Goal: Find specific page/section: Find specific page/section

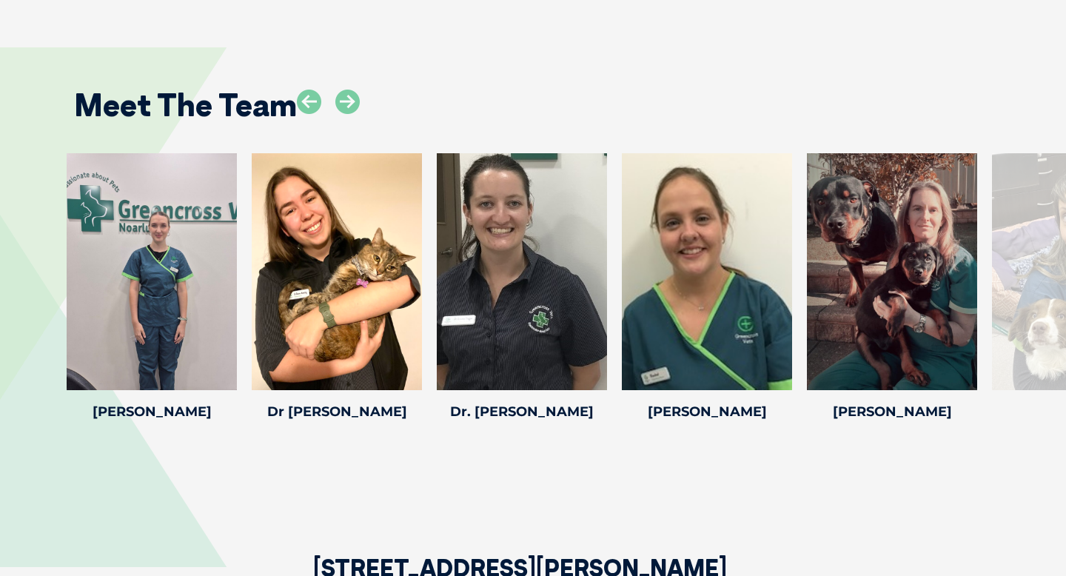
scroll to position [2042, 0]
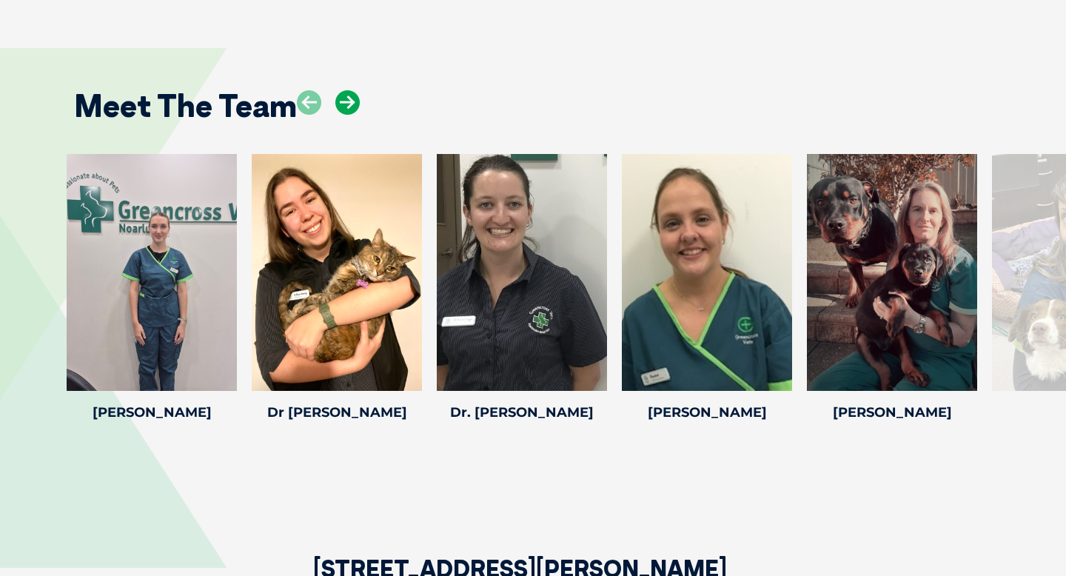
click at [340, 90] on icon at bounding box center [347, 102] width 24 height 24
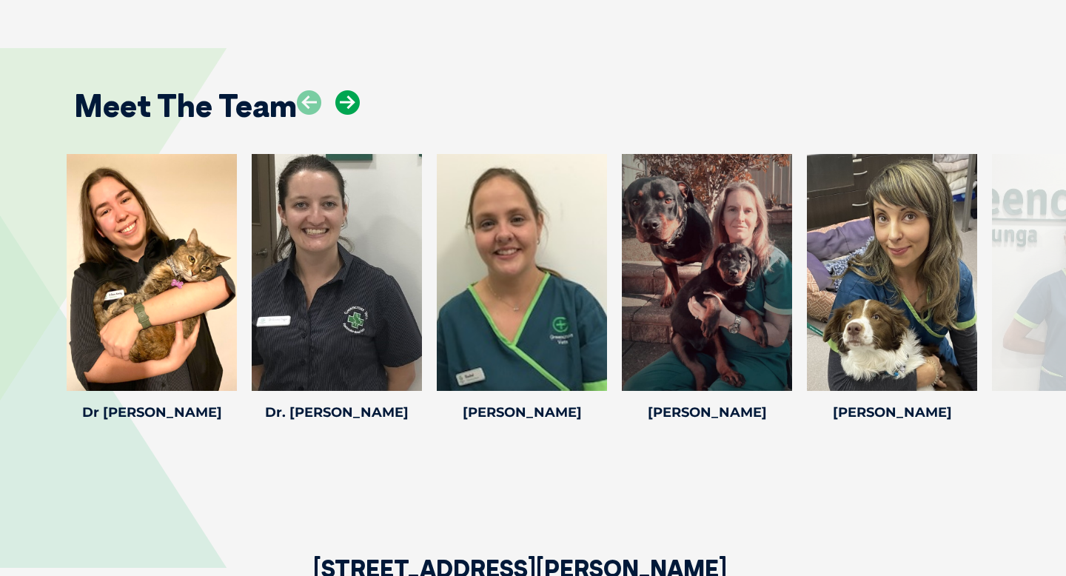
click at [346, 90] on icon at bounding box center [347, 102] width 24 height 24
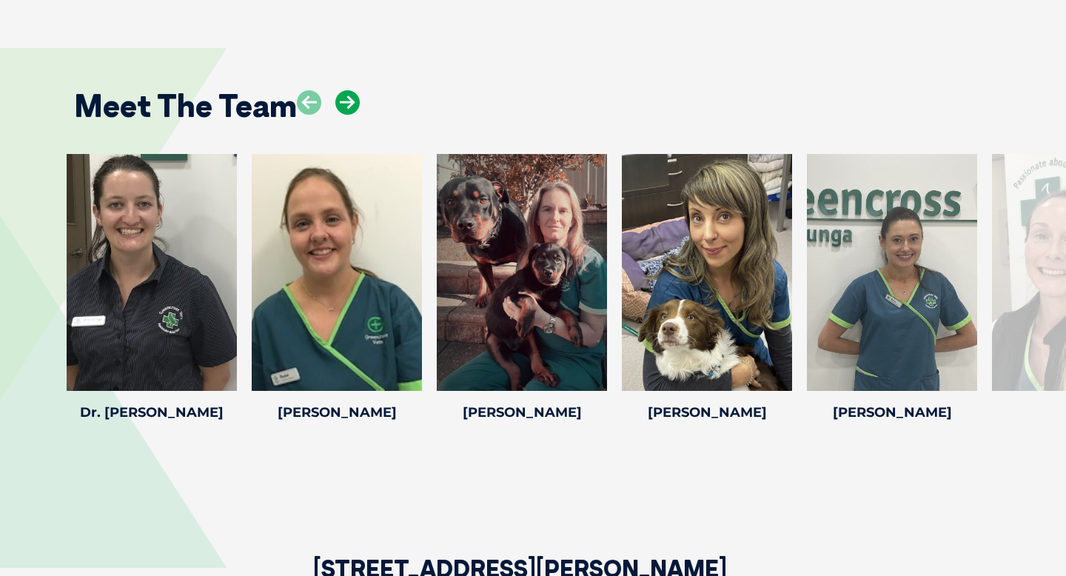
click at [346, 90] on icon at bounding box center [347, 102] width 24 height 24
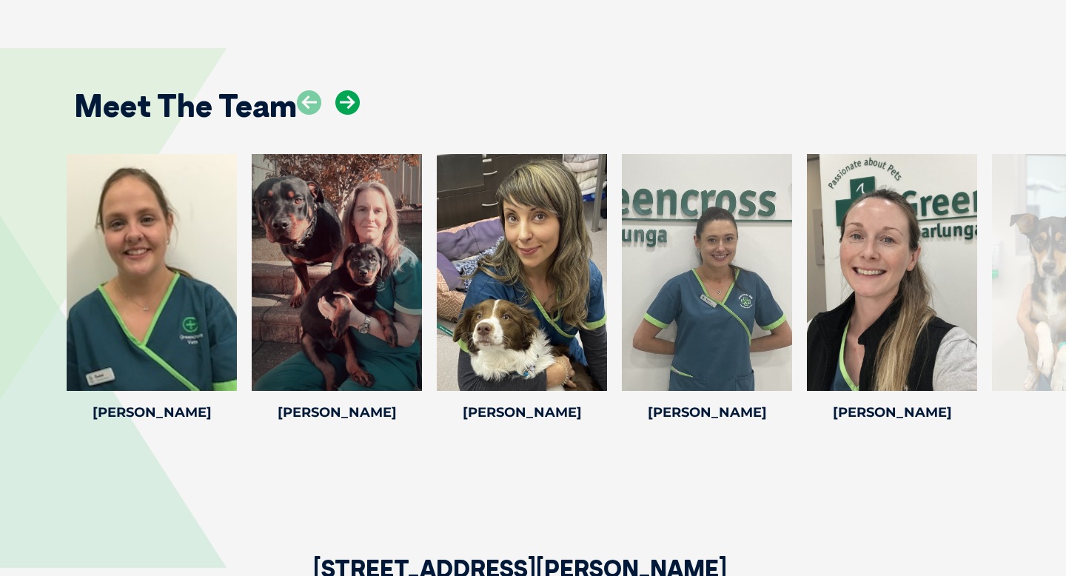
click at [346, 90] on icon at bounding box center [347, 102] width 24 height 24
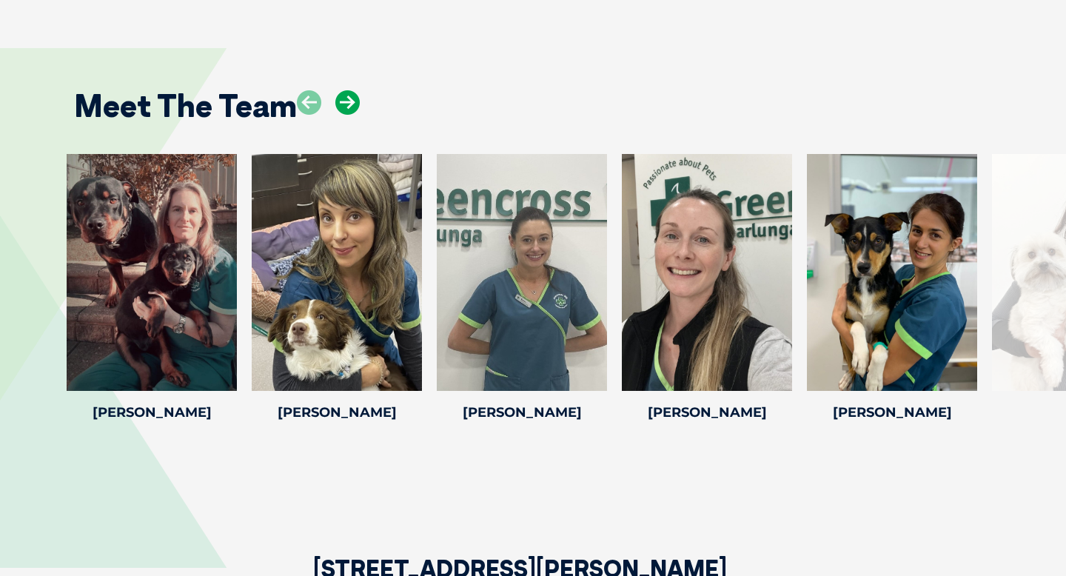
click at [346, 90] on icon at bounding box center [347, 102] width 24 height 24
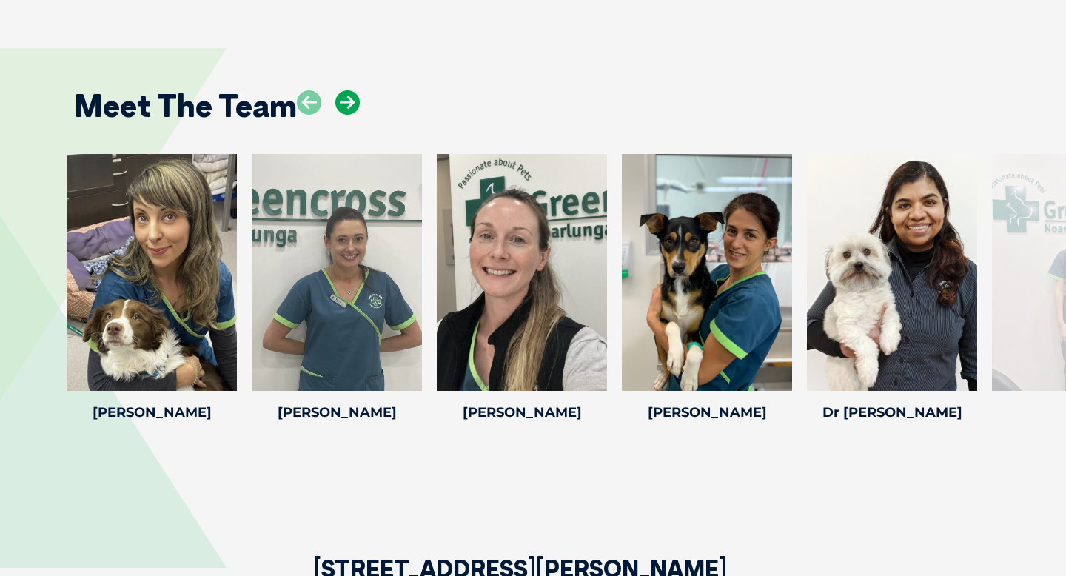
click at [346, 90] on icon at bounding box center [347, 102] width 24 height 24
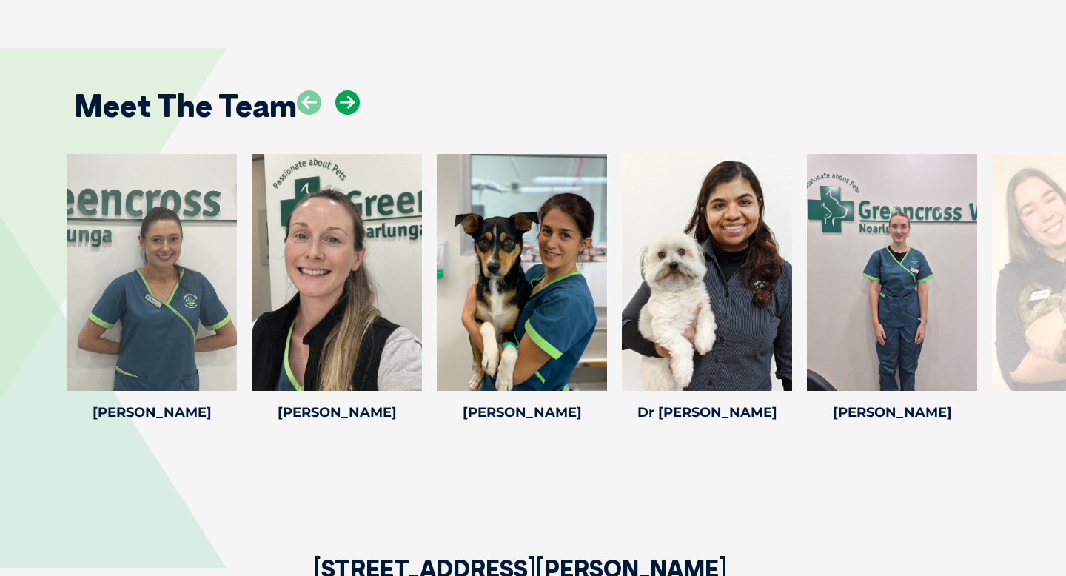
click at [346, 90] on icon at bounding box center [347, 102] width 24 height 24
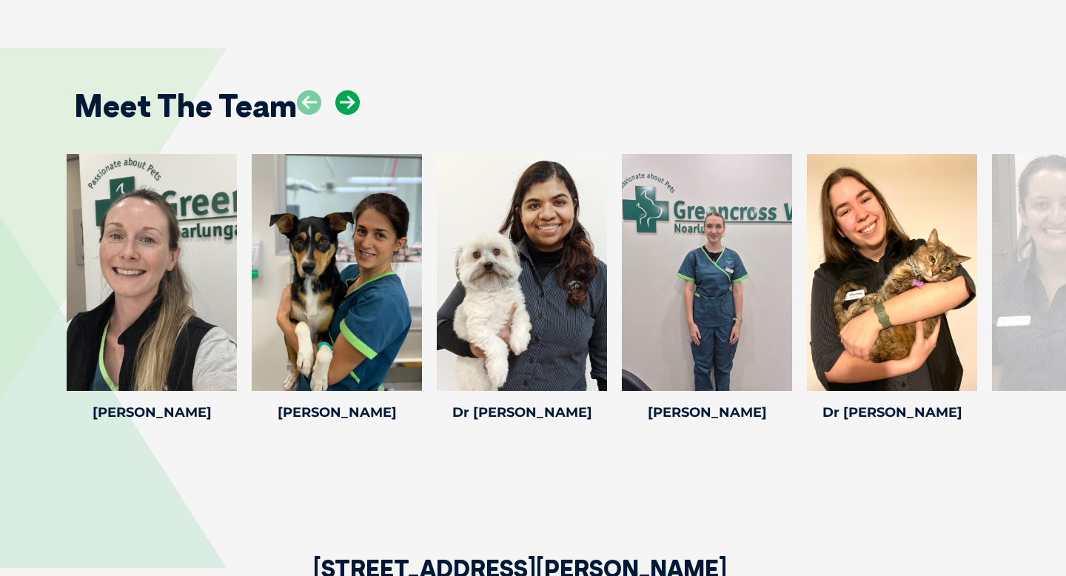
click at [344, 90] on icon at bounding box center [347, 102] width 24 height 24
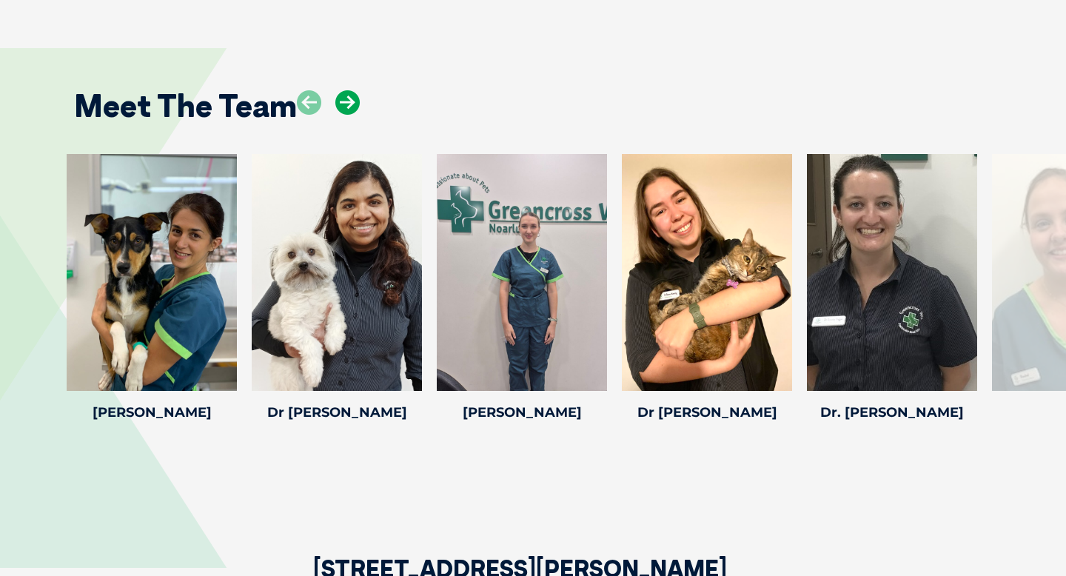
click at [344, 90] on icon at bounding box center [347, 102] width 24 height 24
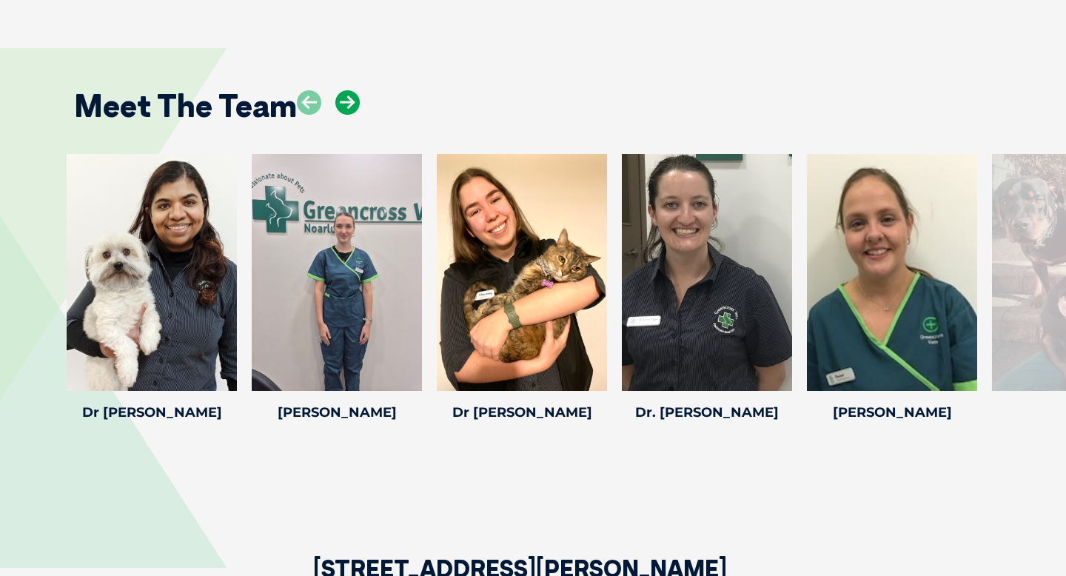
click at [344, 90] on icon at bounding box center [347, 102] width 24 height 24
